Goal: Information Seeking & Learning: Learn about a topic

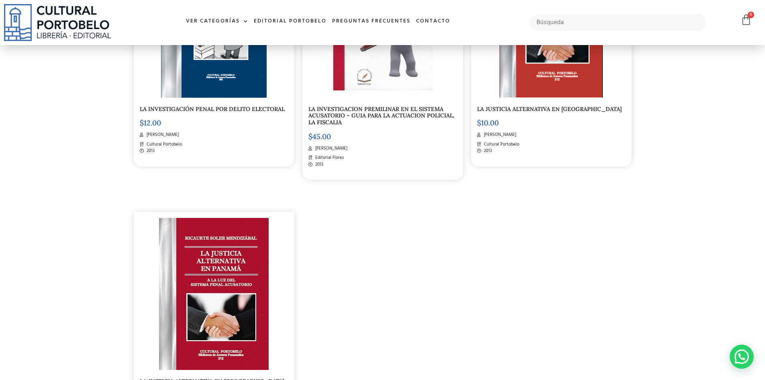
scroll to position [1487, 0]
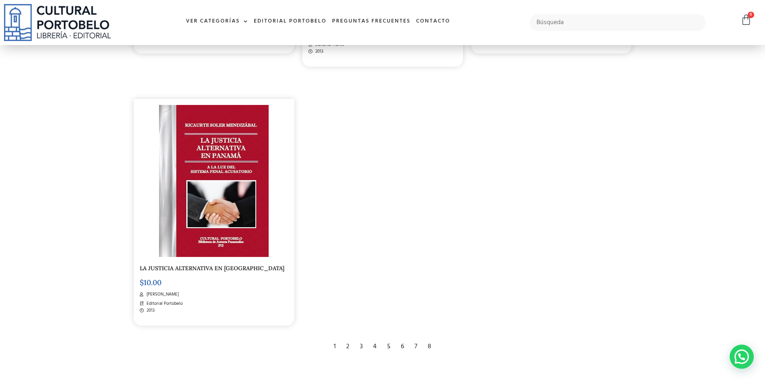
click at [414, 347] on div "7" at bounding box center [416, 347] width 11 height 18
click at [415, 343] on div "7" at bounding box center [416, 347] width 11 height 18
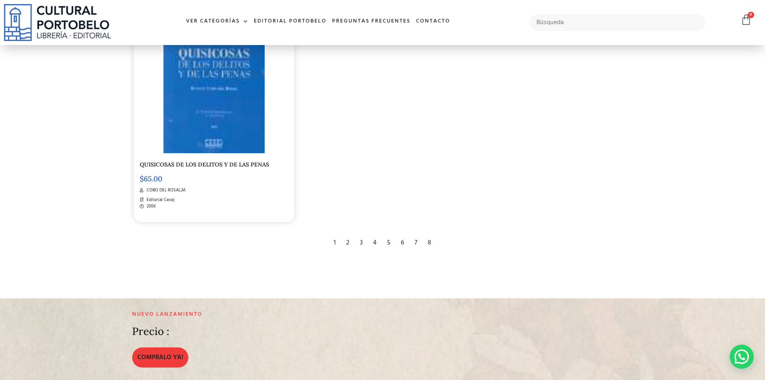
scroll to position [1607, 0]
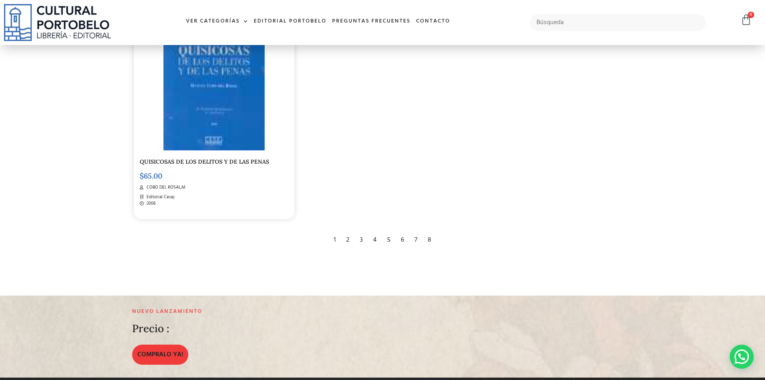
click at [432, 239] on div "8" at bounding box center [430, 240] width 12 height 18
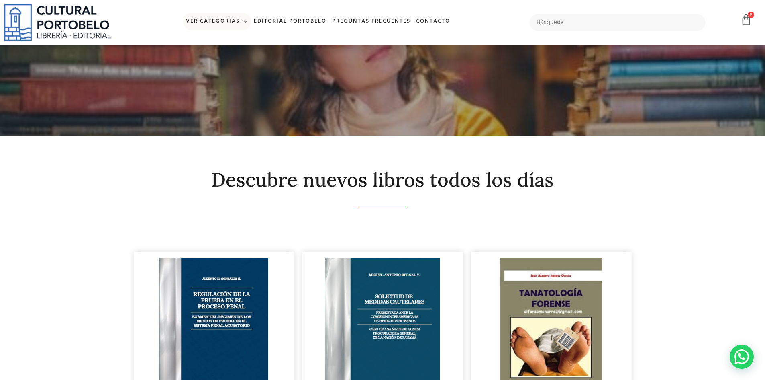
click at [233, 20] on link "Ver Categorías" at bounding box center [217, 21] width 68 height 17
click at [247, 22] on span at bounding box center [244, 22] width 8 height 12
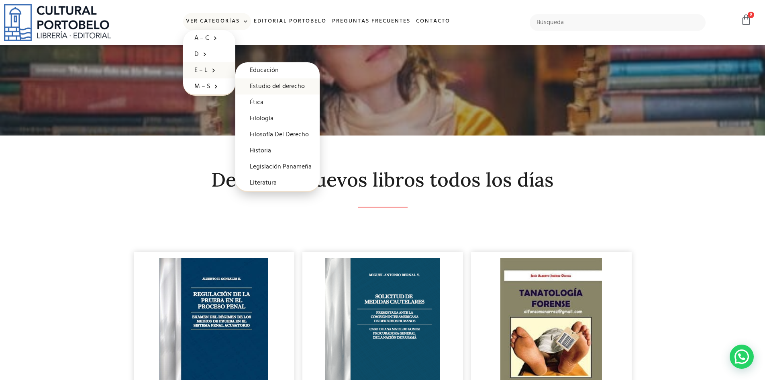
click at [297, 85] on link "Estudio del derecho" at bounding box center [277, 86] width 84 height 16
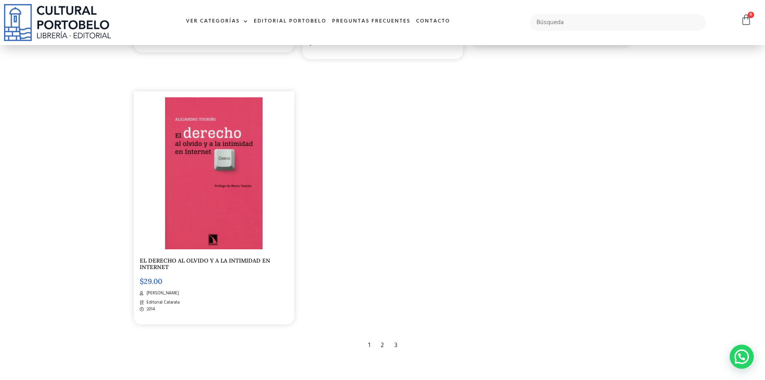
scroll to position [1486, 0]
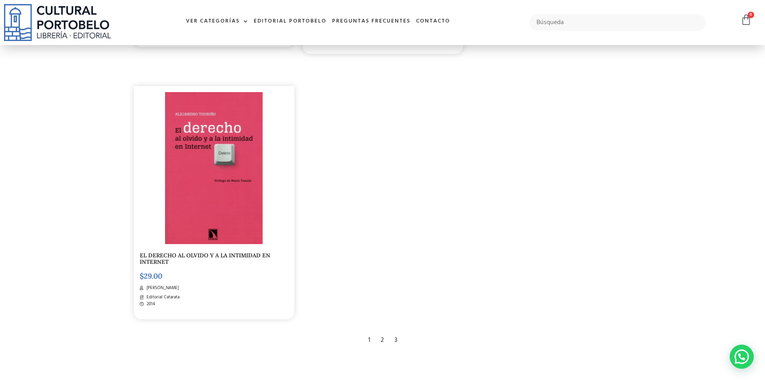
click at [381, 336] on div "2" at bounding box center [382, 340] width 11 height 18
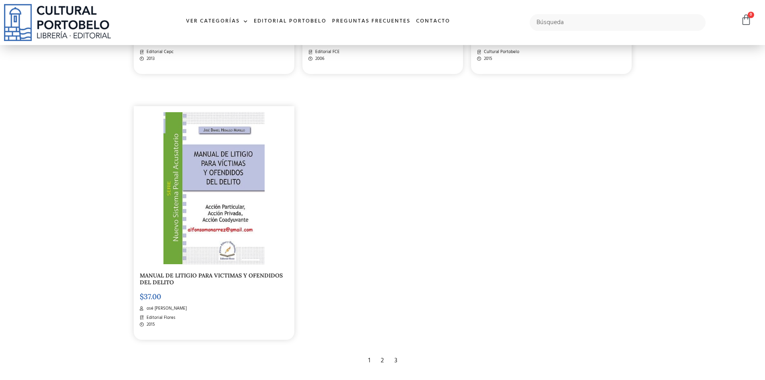
scroll to position [1527, 0]
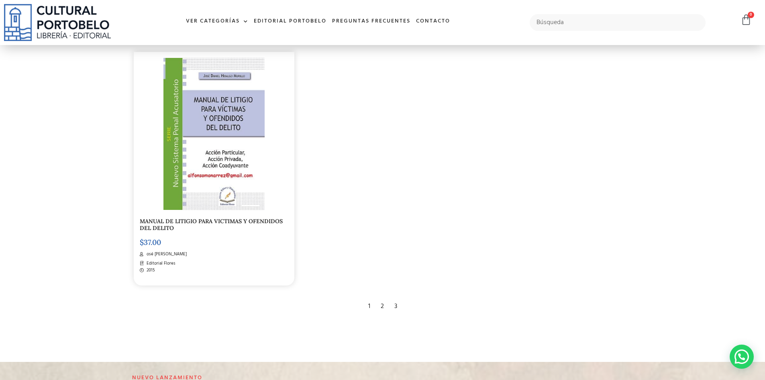
click at [396, 307] on div "3" at bounding box center [396, 306] width 11 height 18
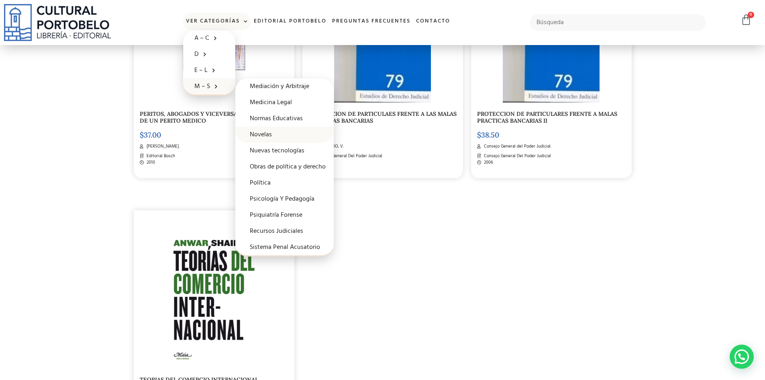
scroll to position [362, 0]
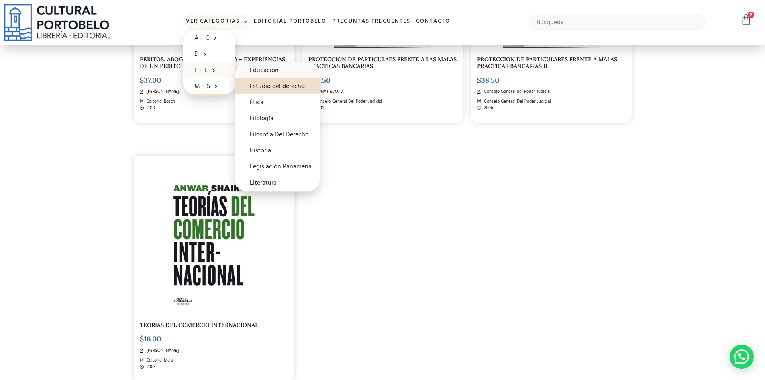
click at [263, 69] on link "Educación" at bounding box center [277, 70] width 84 height 16
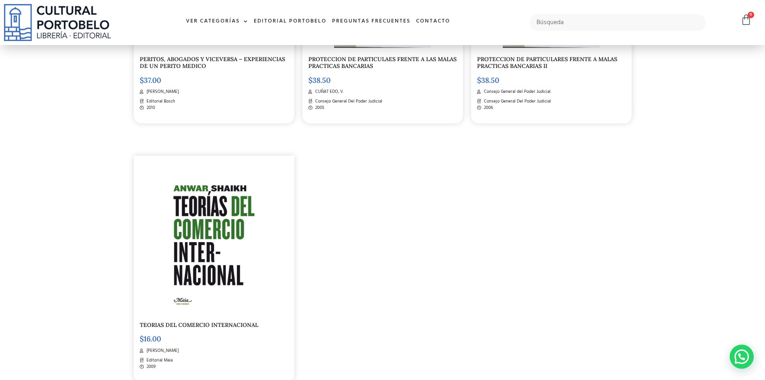
scroll to position [361, 0]
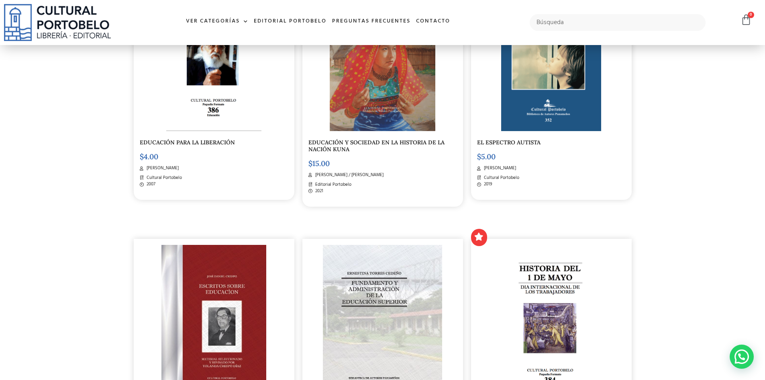
scroll to position [1125, 0]
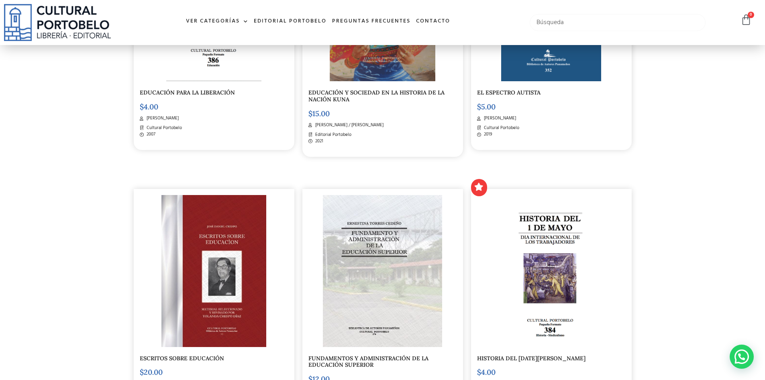
click at [616, 27] on input "text" at bounding box center [618, 22] width 176 height 17
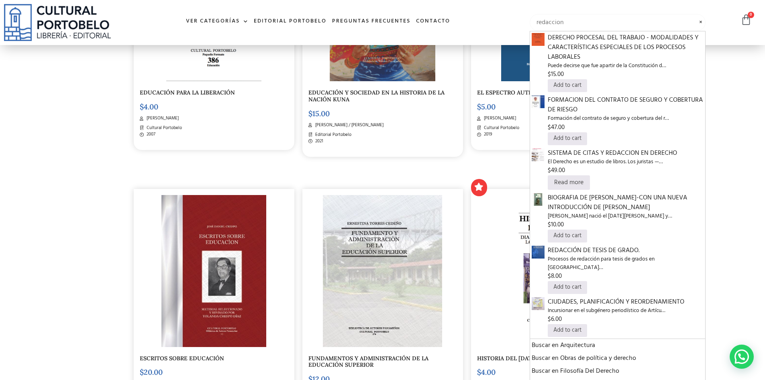
type input "redaccion"
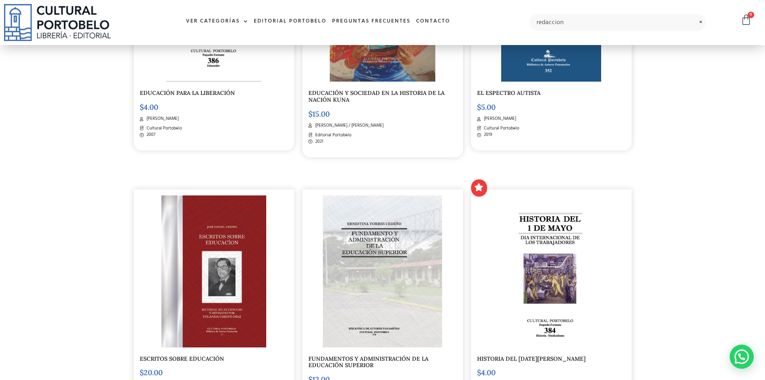
scroll to position [964, 0]
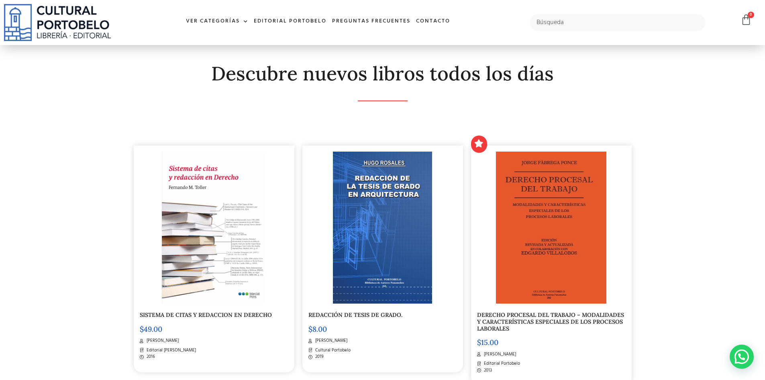
scroll to position [120, 0]
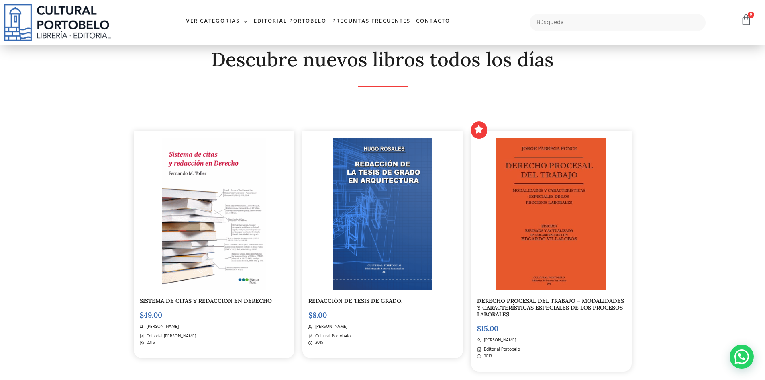
click at [244, 297] on link "SISTEMA DE CITAS Y REDACCION EN DERECHO" at bounding box center [206, 300] width 132 height 7
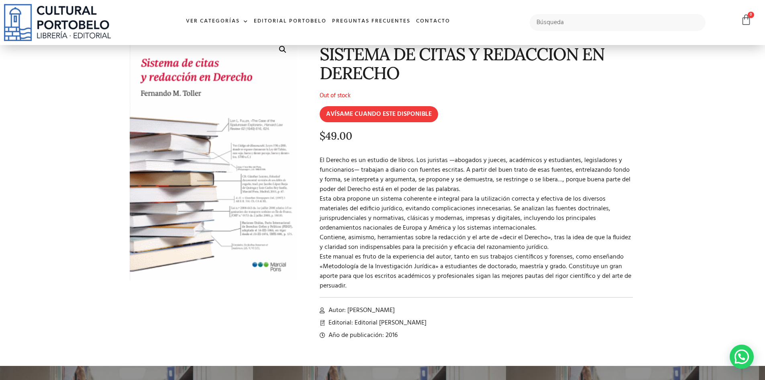
scroll to position [161, 0]
